Goal: Check status: Check status

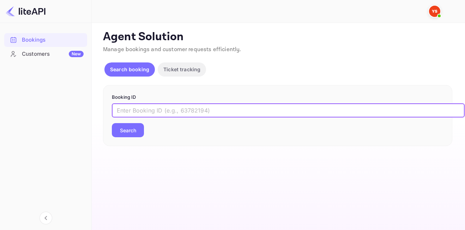
click at [176, 114] on input "text" at bounding box center [288, 110] width 353 height 14
paste input "8305591"
type input "8305591"
click at [112, 123] on button "Search" at bounding box center [128, 130] width 32 height 14
